Goal: Navigation & Orientation: Find specific page/section

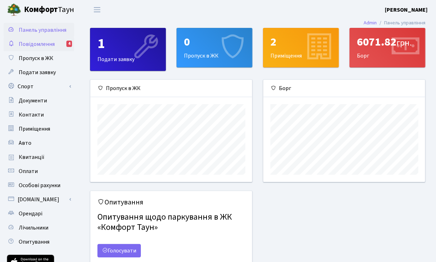
click at [49, 41] on span "Повідомлення" at bounding box center [37, 44] width 36 height 8
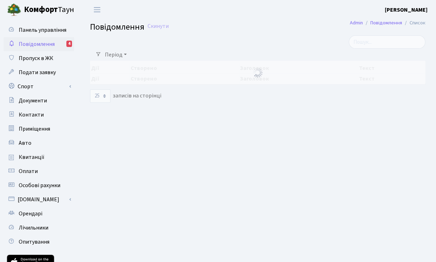
select select "25"
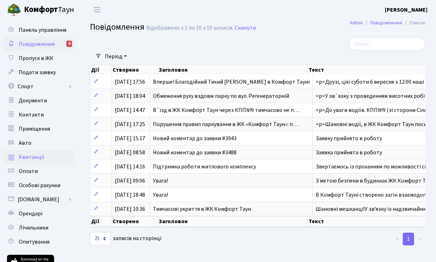
click at [38, 157] on span "Квитанції" at bounding box center [32, 157] width 26 height 8
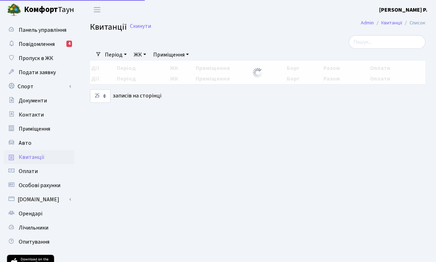
select select "25"
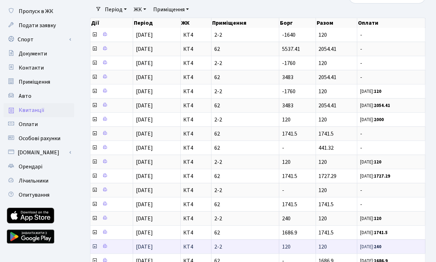
scroll to position [35, 0]
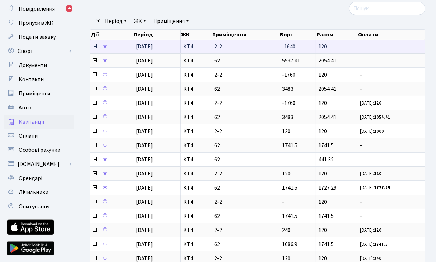
click at [295, 51] on td "-1640" at bounding box center [298, 47] width 37 height 14
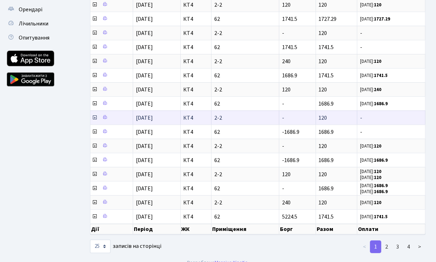
scroll to position [208, 0]
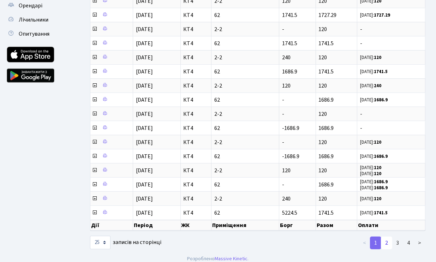
click at [387, 237] on link "2" at bounding box center [386, 243] width 11 height 13
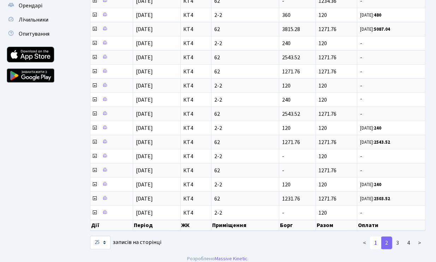
click at [375, 237] on link "1" at bounding box center [375, 243] width 11 height 13
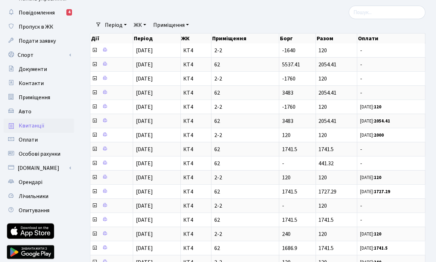
scroll to position [0, 0]
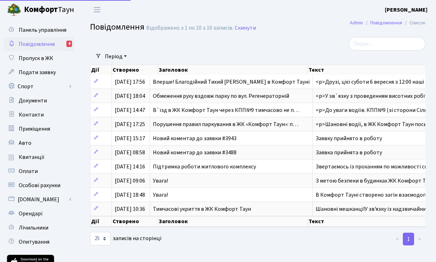
select select "25"
click at [27, 30] on span "Панель управління" at bounding box center [43, 30] width 48 height 8
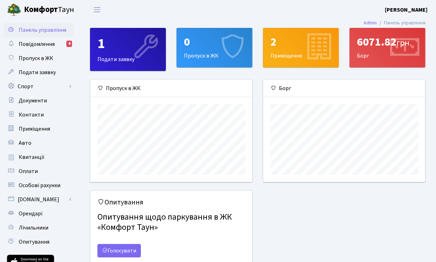
scroll to position [102, 162]
click at [374, 42] on div "6071.82 грн." at bounding box center [387, 41] width 61 height 13
click at [385, 45] on div "6071.82 грн." at bounding box center [387, 41] width 61 height 13
click at [381, 46] on div "6071.82 грн." at bounding box center [387, 41] width 61 height 13
click at [381, 45] on div "6071.82 грн." at bounding box center [387, 41] width 61 height 13
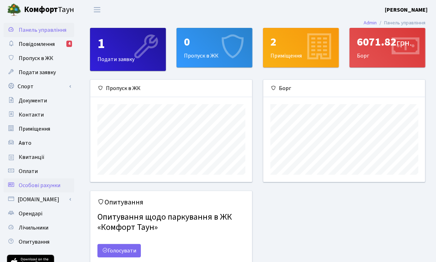
click at [41, 184] on span "Особові рахунки" at bounding box center [40, 186] width 42 height 8
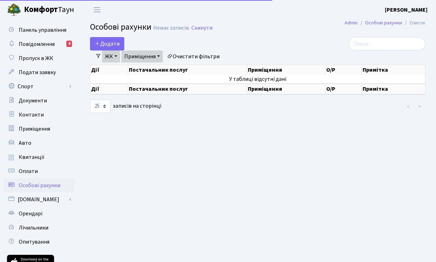
select select "25"
click at [43, 42] on span "Повідомлення" at bounding box center [37, 44] width 36 height 8
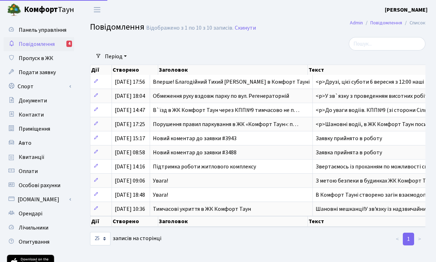
select select "25"
click at [38, 156] on span "Квитанції" at bounding box center [32, 157] width 26 height 8
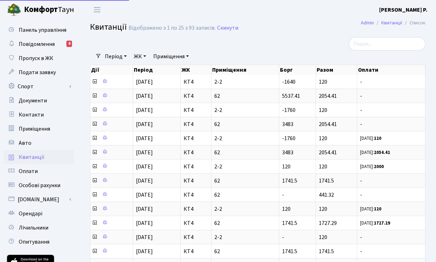
select select "25"
